Goal: Task Accomplishment & Management: Complete application form

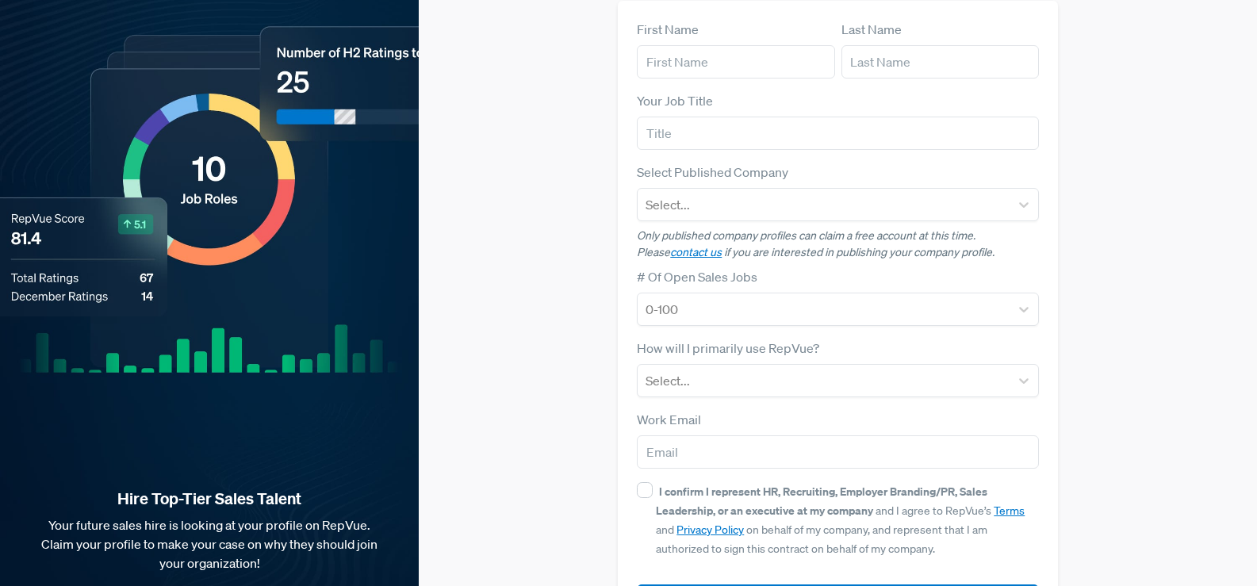
scroll to position [159, 0]
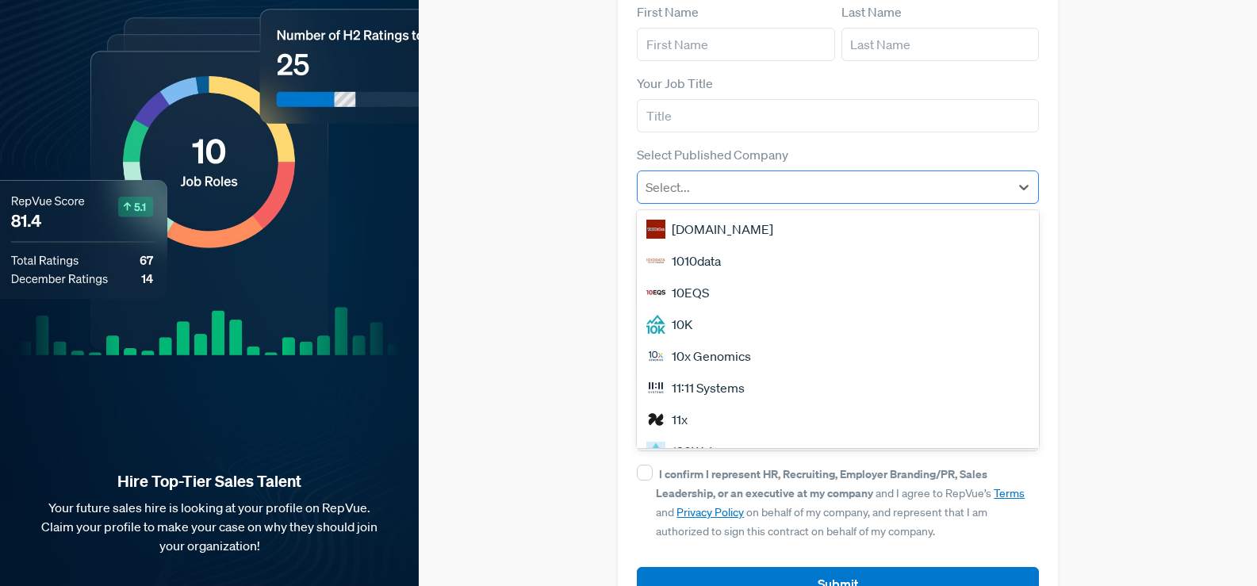
click at [678, 176] on div at bounding box center [824, 187] width 356 height 22
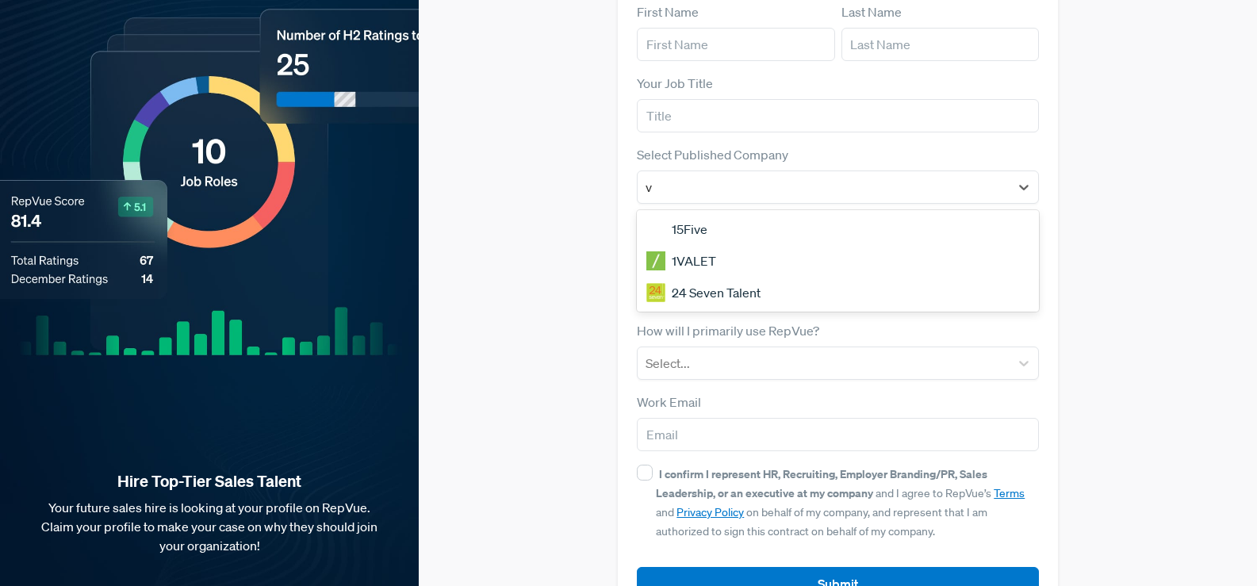
scroll to position [0, 0]
type input "[PERSON_NAME] Infotech"
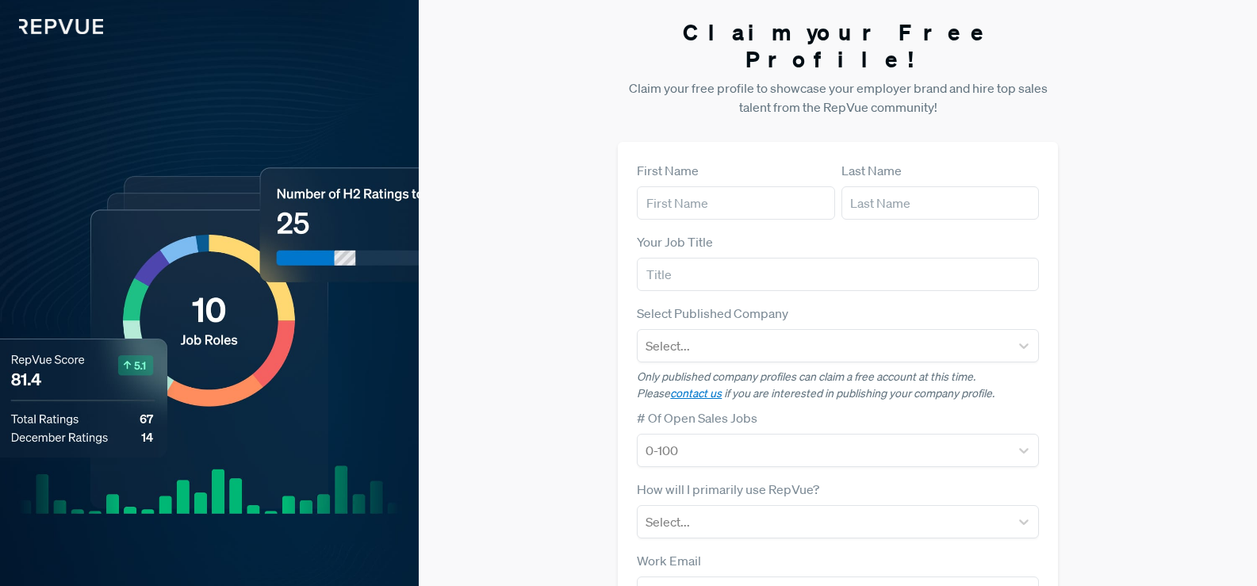
click at [624, 240] on div "First Name Last Name Your Job Title Select Published Company Select... Only pub…" at bounding box center [838, 460] width 440 height 637
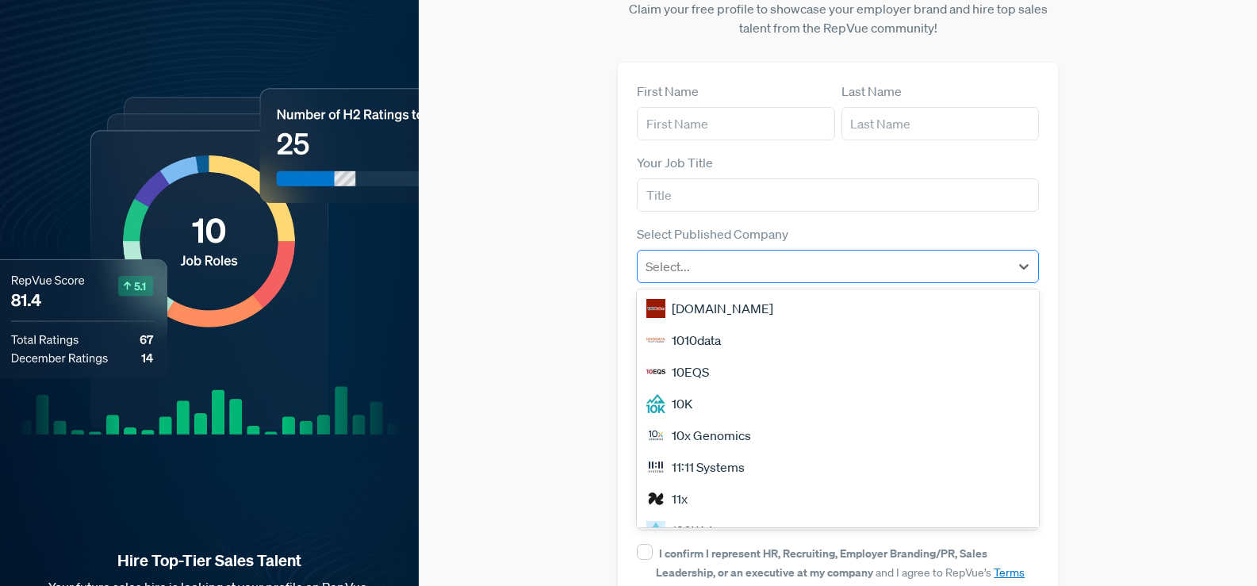
click at [726, 255] on div at bounding box center [824, 266] width 356 height 22
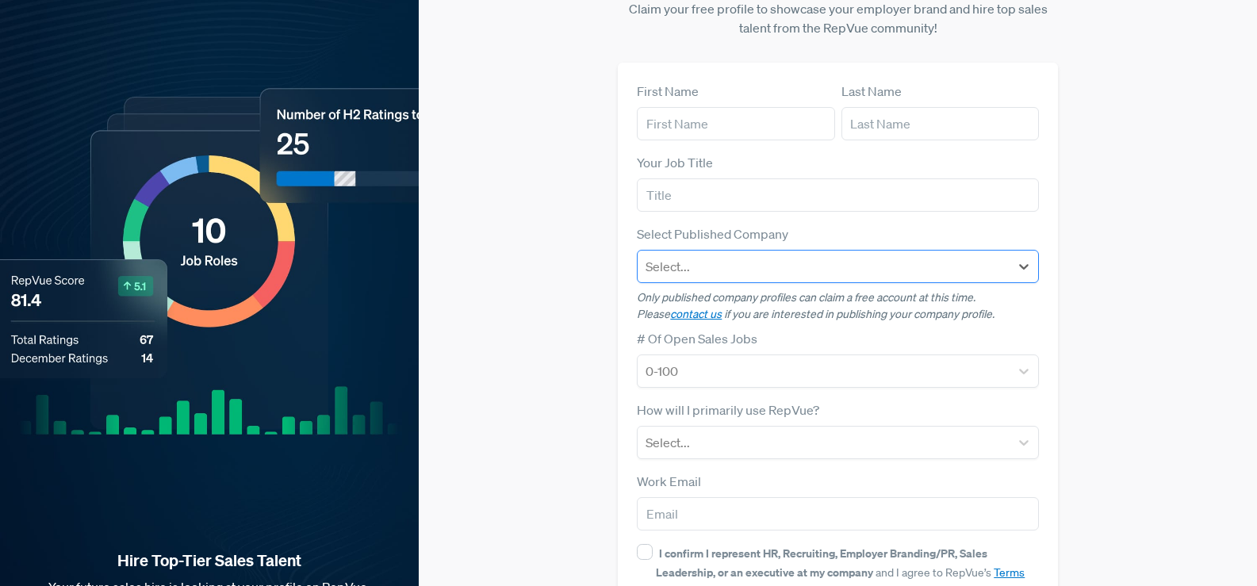
click at [726, 255] on div at bounding box center [824, 266] width 356 height 22
click at [734, 179] on input "text" at bounding box center [838, 195] width 402 height 33
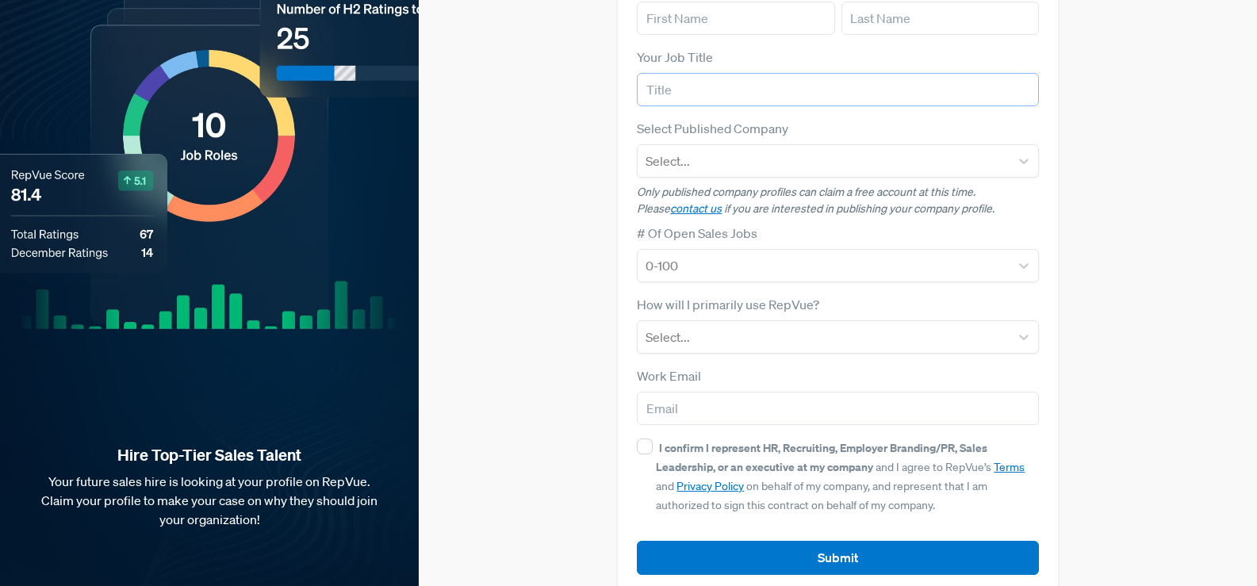
scroll to position [186, 0]
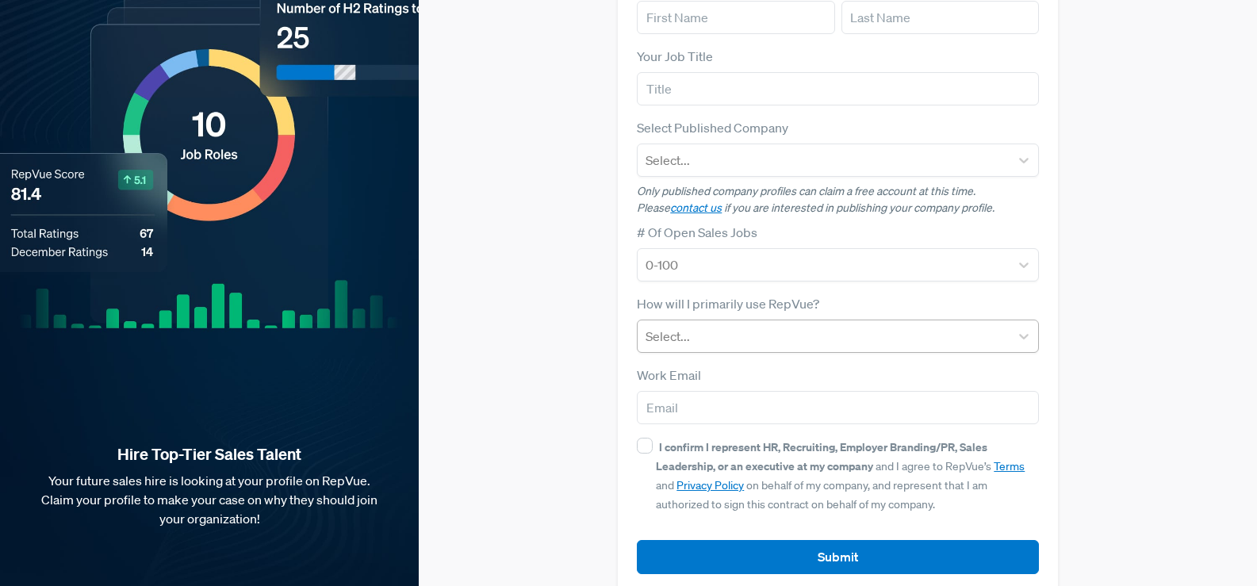
click at [757, 325] on div at bounding box center [824, 336] width 356 height 22
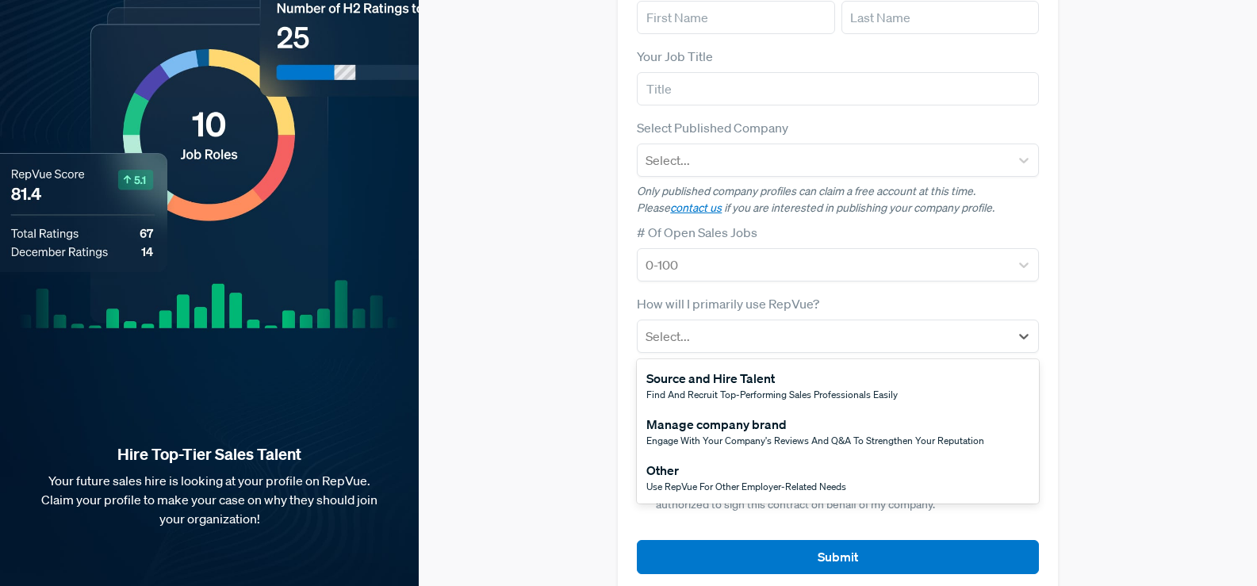
click at [624, 322] on div "First Name Last Name Your Job Title Select Published Company Select... Only pub…" at bounding box center [838, 274] width 440 height 637
